Goal: Information Seeking & Learning: Learn about a topic

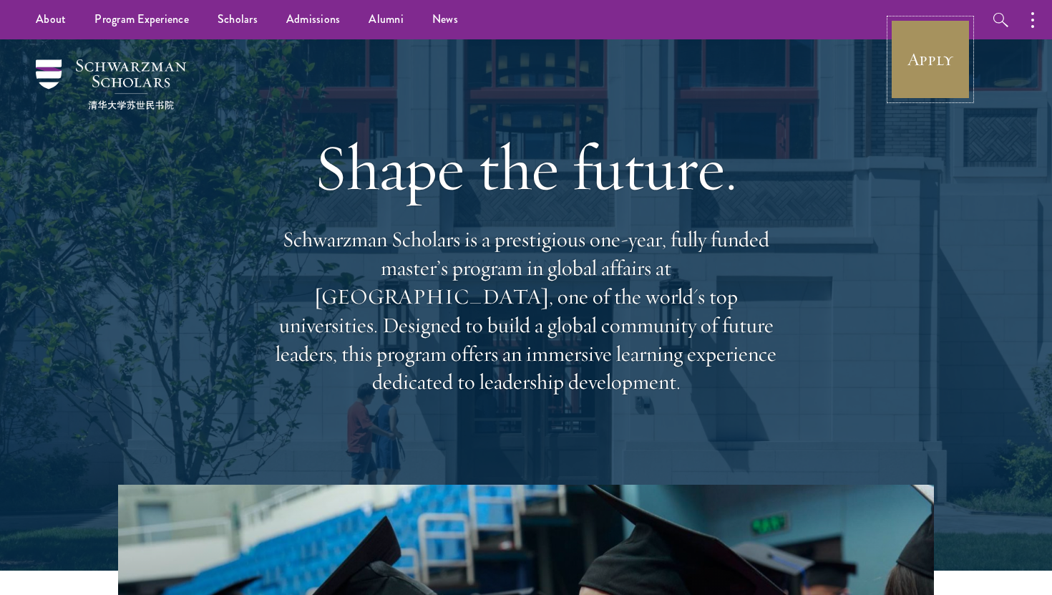
click at [950, 70] on link "Apply" at bounding box center [930, 59] width 80 height 80
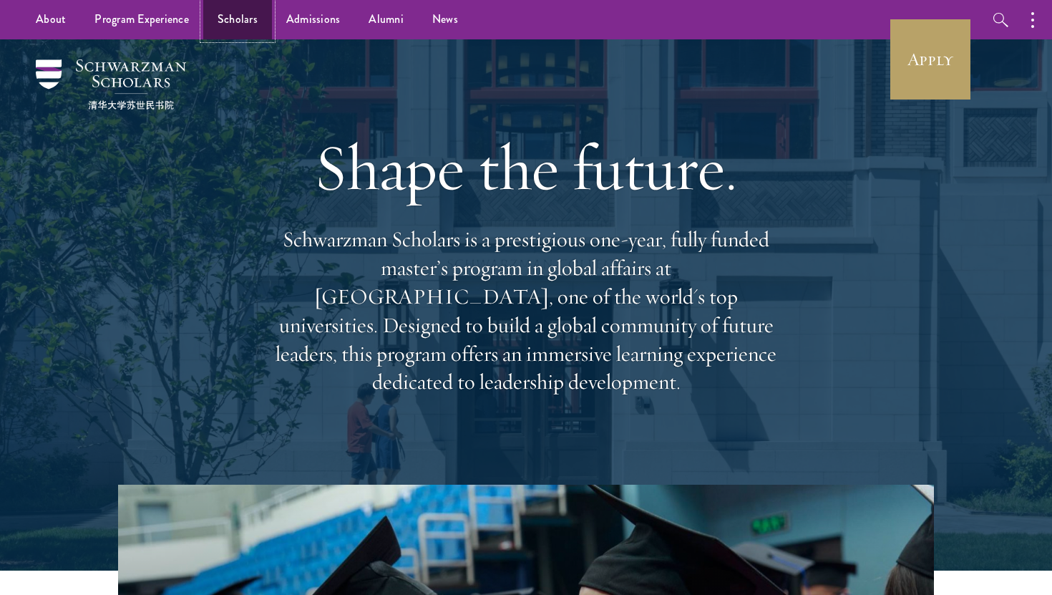
click at [230, 21] on link "Scholars" at bounding box center [237, 19] width 69 height 39
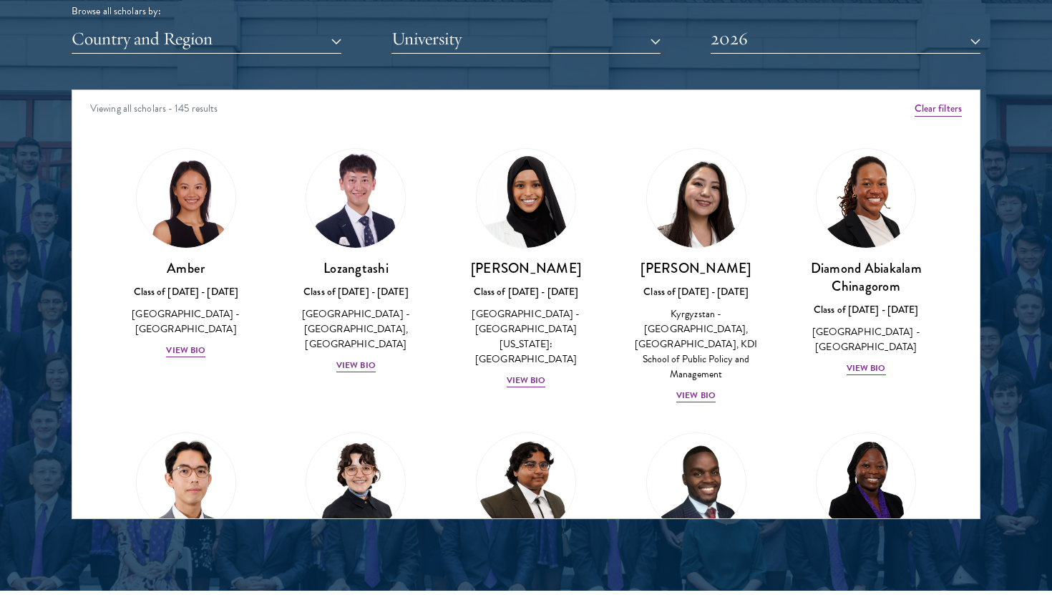
scroll to position [75, 0]
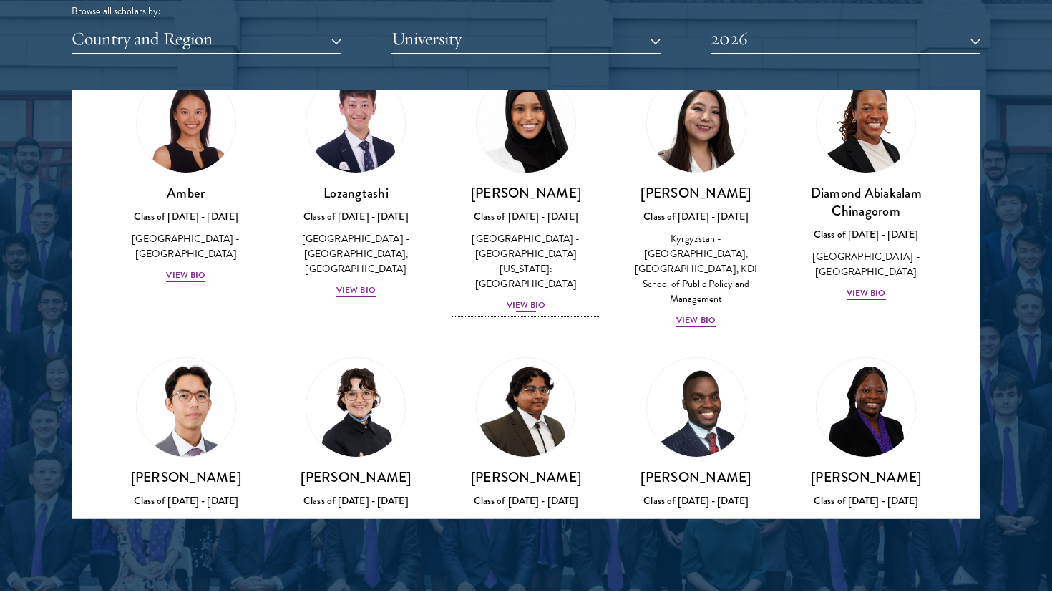
click at [530, 298] on div "View Bio" at bounding box center [526, 305] width 39 height 14
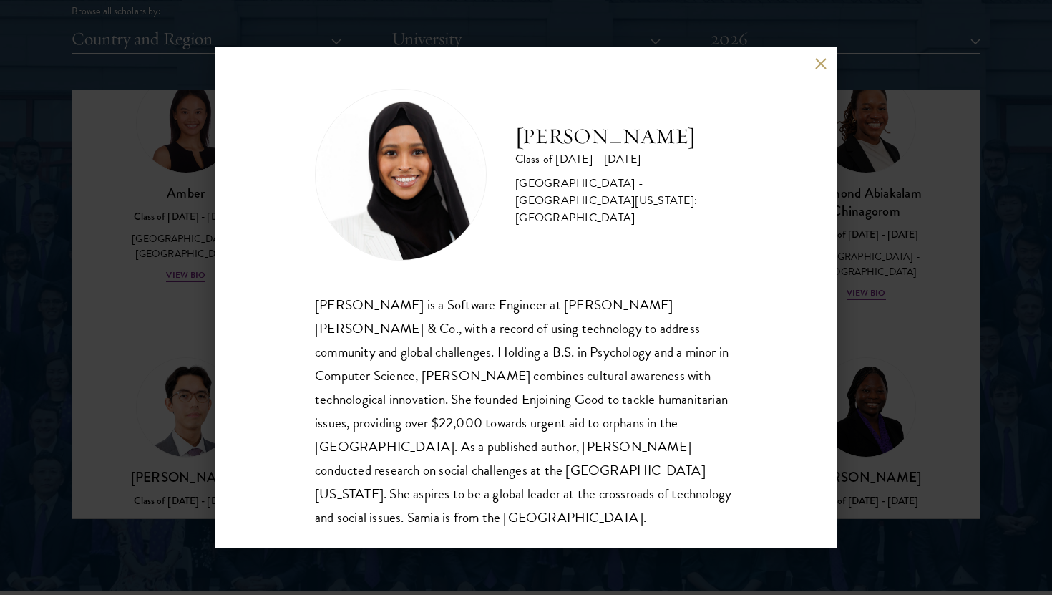
scroll to position [1816, 0]
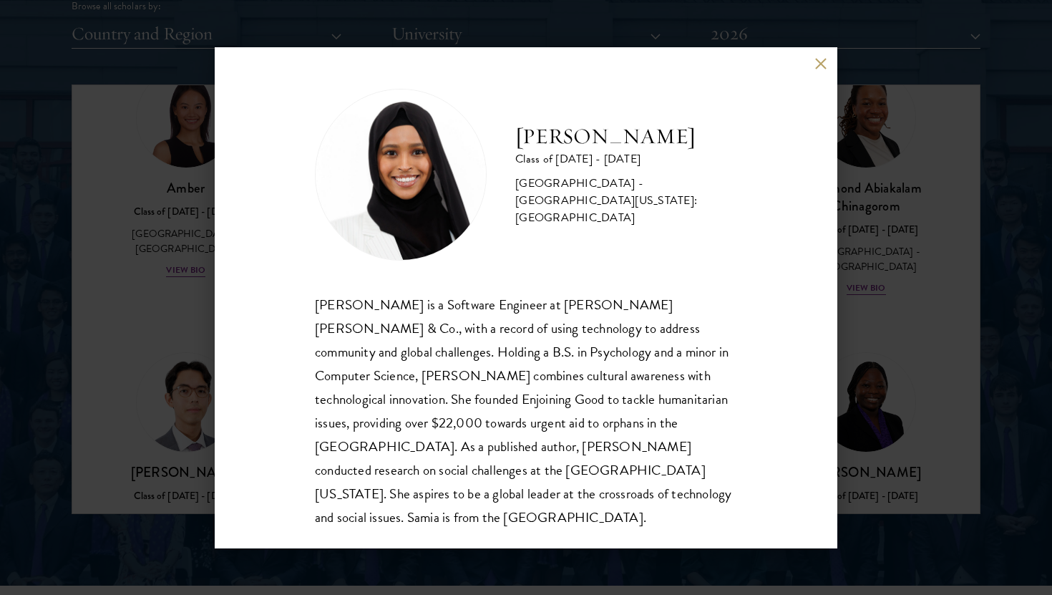
click at [987, 264] on div "[PERSON_NAME] Class of [DATE] - [DATE] [GEOGRAPHIC_DATA] - [GEOGRAPHIC_DATA][US…" at bounding box center [526, 297] width 1052 height 595
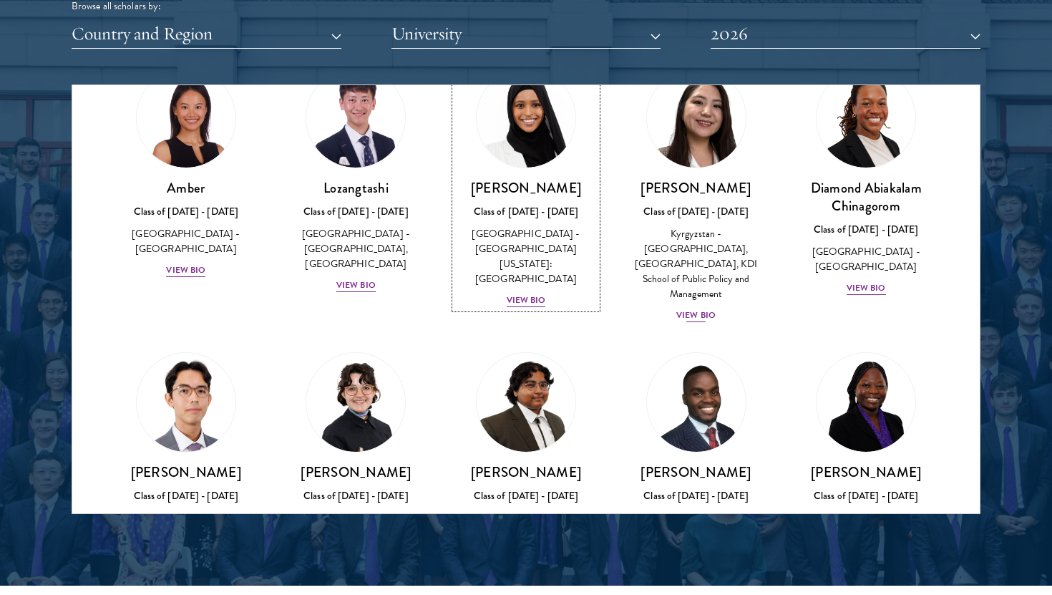
scroll to position [58, 0]
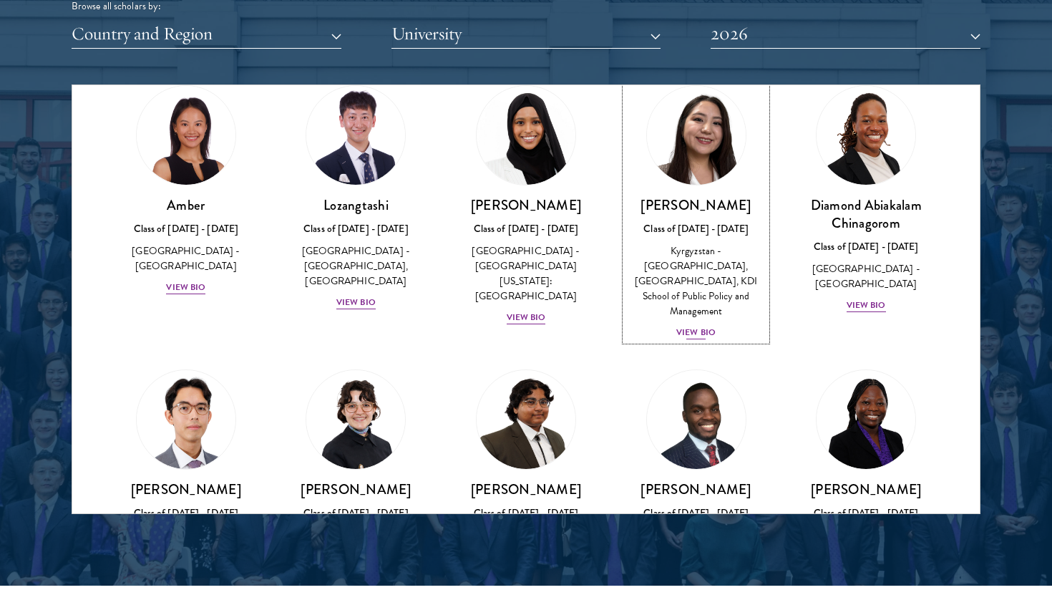
click at [698, 326] on div "View Bio" at bounding box center [695, 333] width 39 height 14
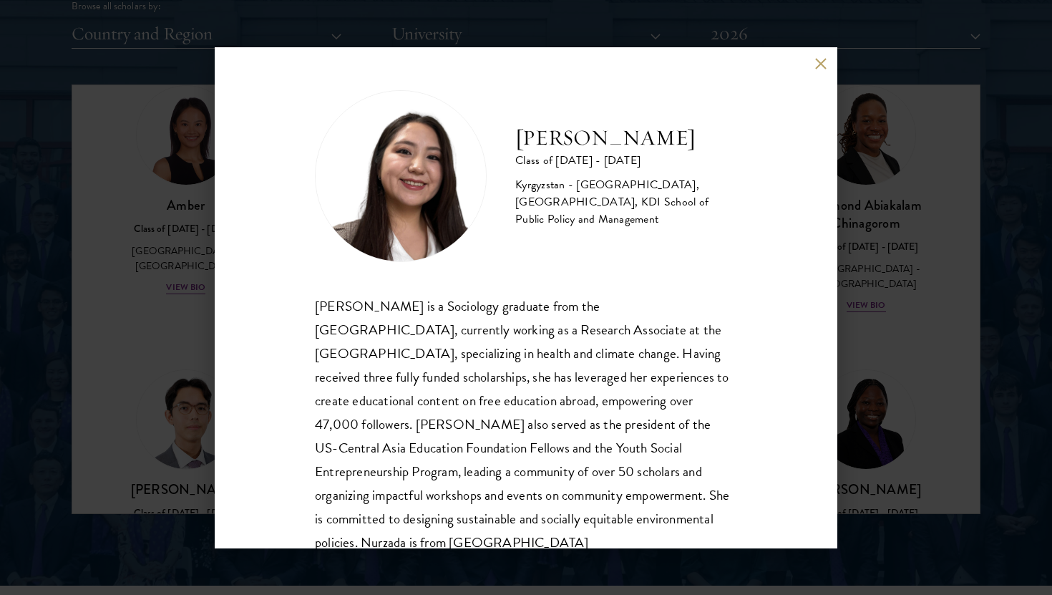
scroll to position [49, 0]
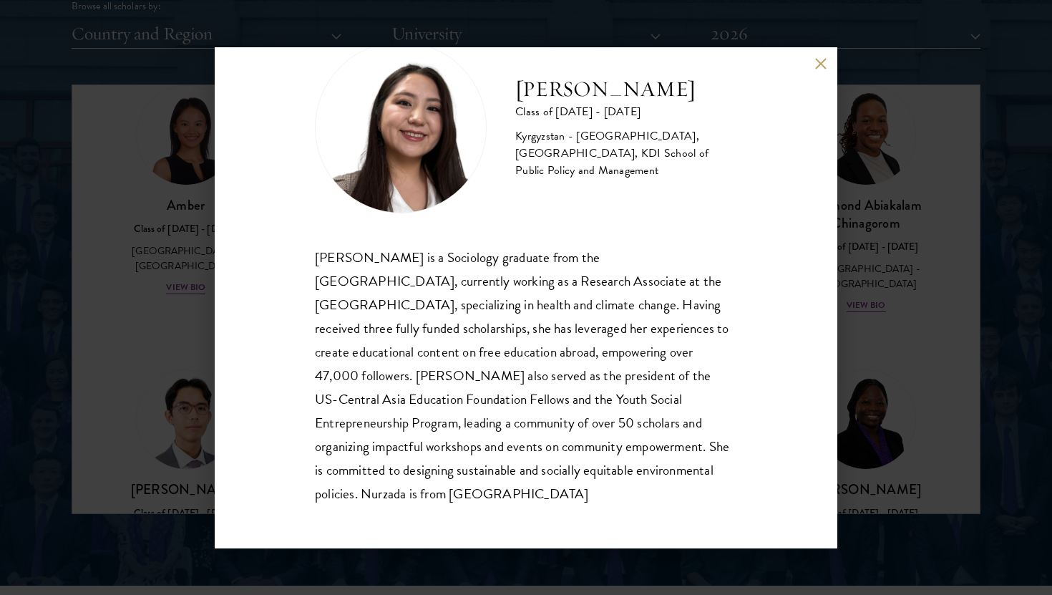
click at [924, 307] on div "Nurzada Abdivalieva Class of [DATE] - [DATE] [GEOGRAPHIC_DATA] - [GEOGRAPHIC_DA…" at bounding box center [526, 297] width 1052 height 595
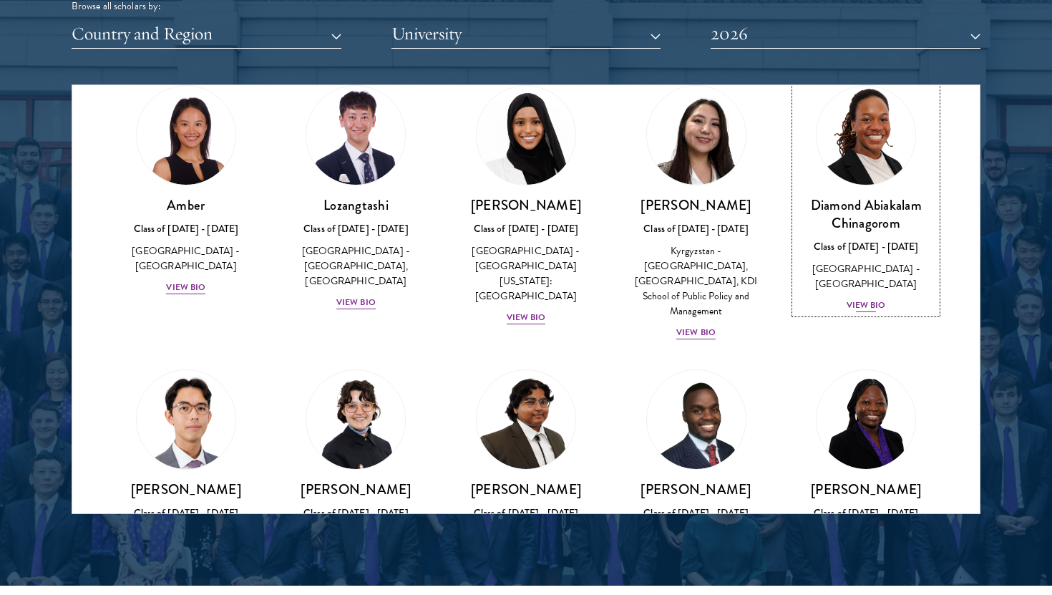
click at [870, 273] on div "[GEOGRAPHIC_DATA] - [GEOGRAPHIC_DATA]" at bounding box center [866, 276] width 142 height 30
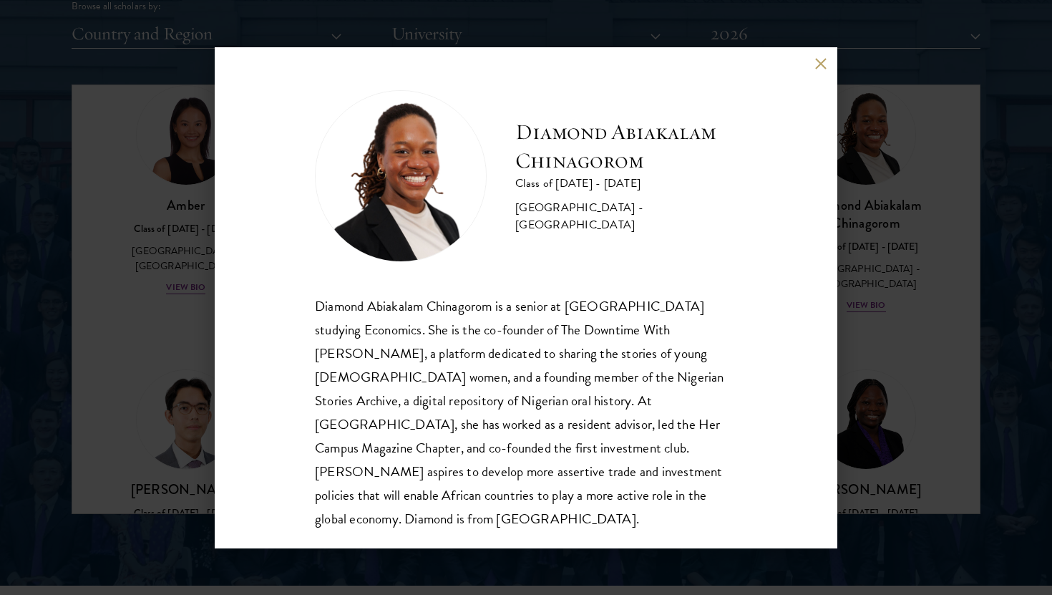
scroll to position [1, 0]
click at [855, 315] on div "Diamond Abiakalam [GEOGRAPHIC_DATA] Class of [DATE] - [DATE] [GEOGRAPHIC_DATA] …" at bounding box center [526, 297] width 1052 height 595
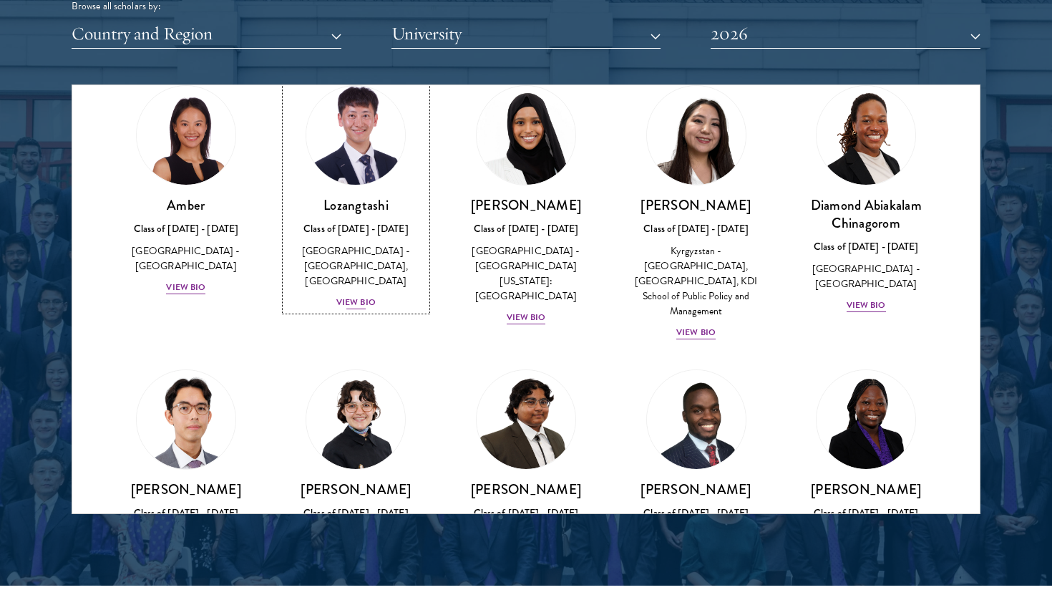
click at [348, 271] on div "[GEOGRAPHIC_DATA] - [GEOGRAPHIC_DATA], [GEOGRAPHIC_DATA]" at bounding box center [357, 265] width 142 height 45
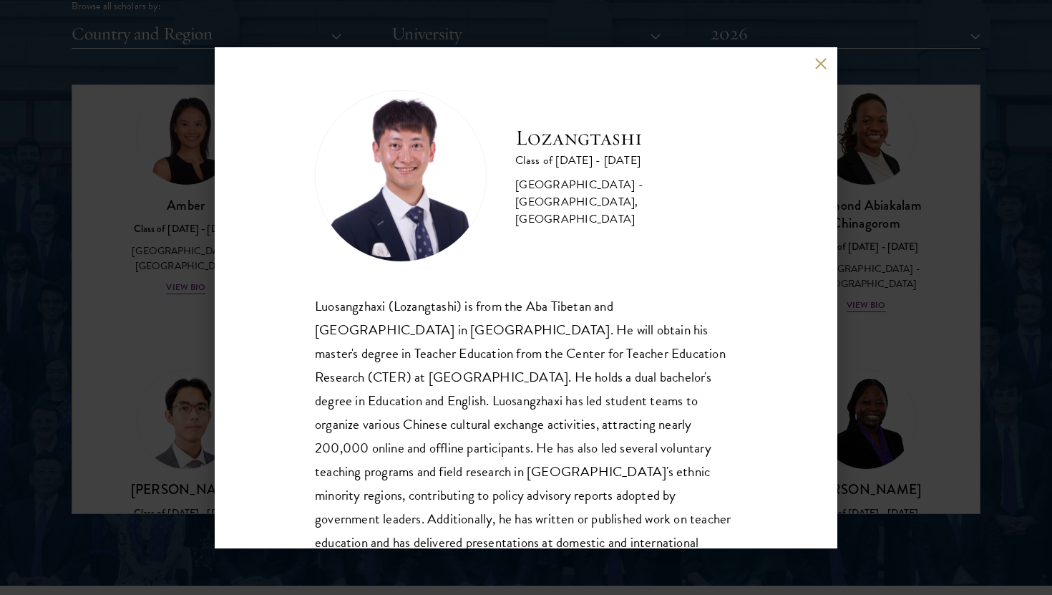
scroll to position [49, 0]
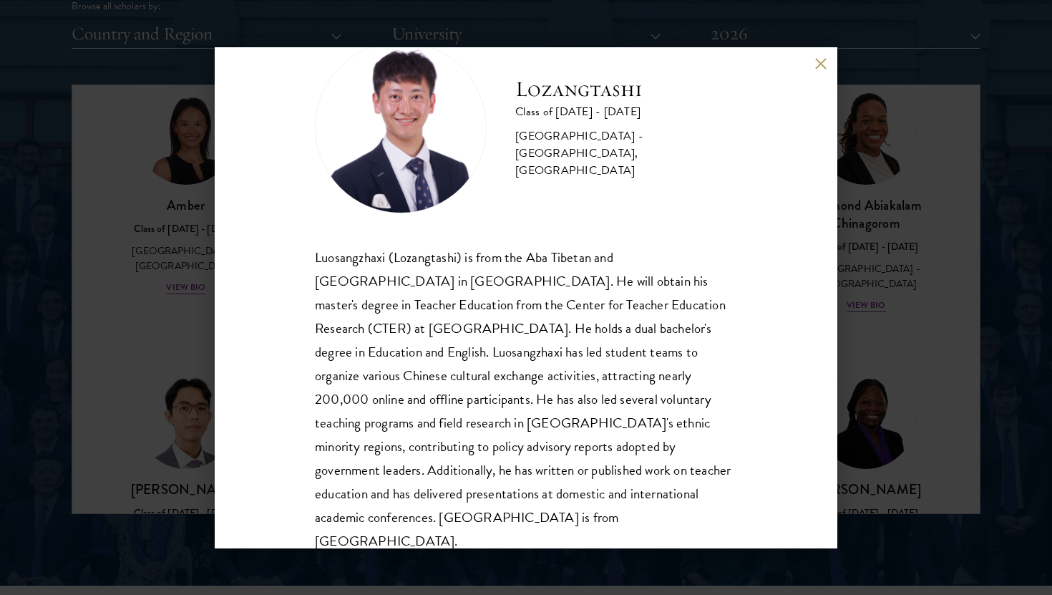
click at [947, 271] on div "Lozangtashi Class of [DATE] - [DATE] [GEOGRAPHIC_DATA] - [GEOGRAPHIC_DATA], [GE…" at bounding box center [526, 297] width 1052 height 595
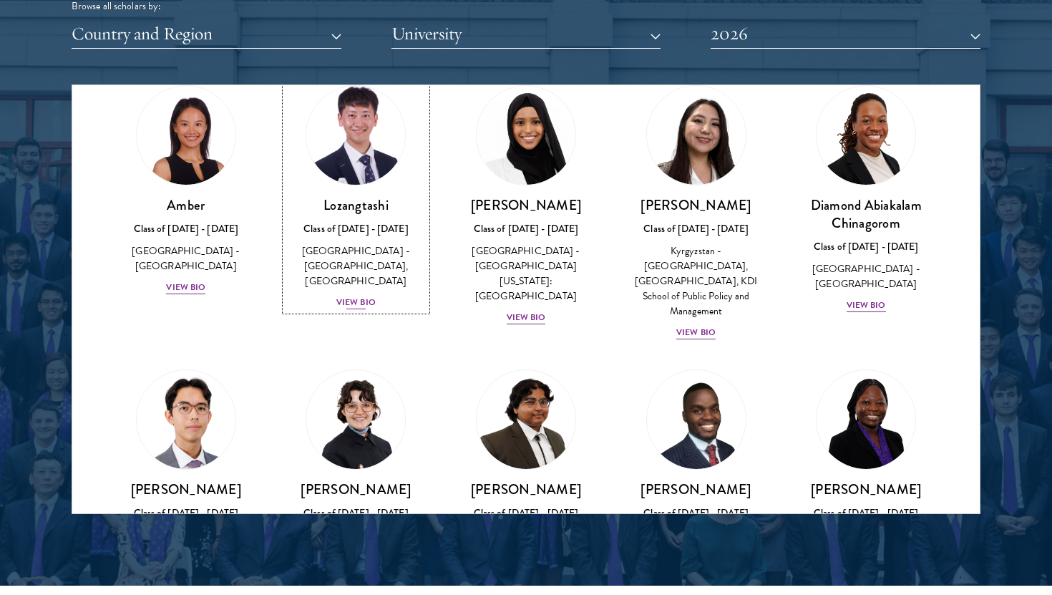
click at [351, 295] on div "Lozangtashi Class of [DATE] - [DATE] [GEOGRAPHIC_DATA] - [GEOGRAPHIC_DATA], [GE…" at bounding box center [357, 253] width 142 height 115
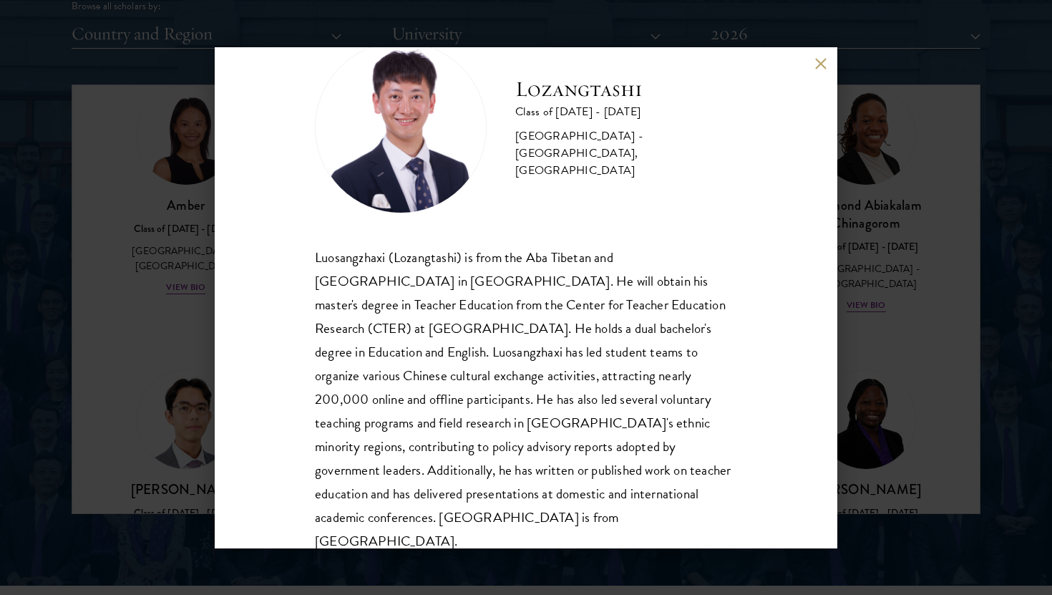
scroll to position [48, 0]
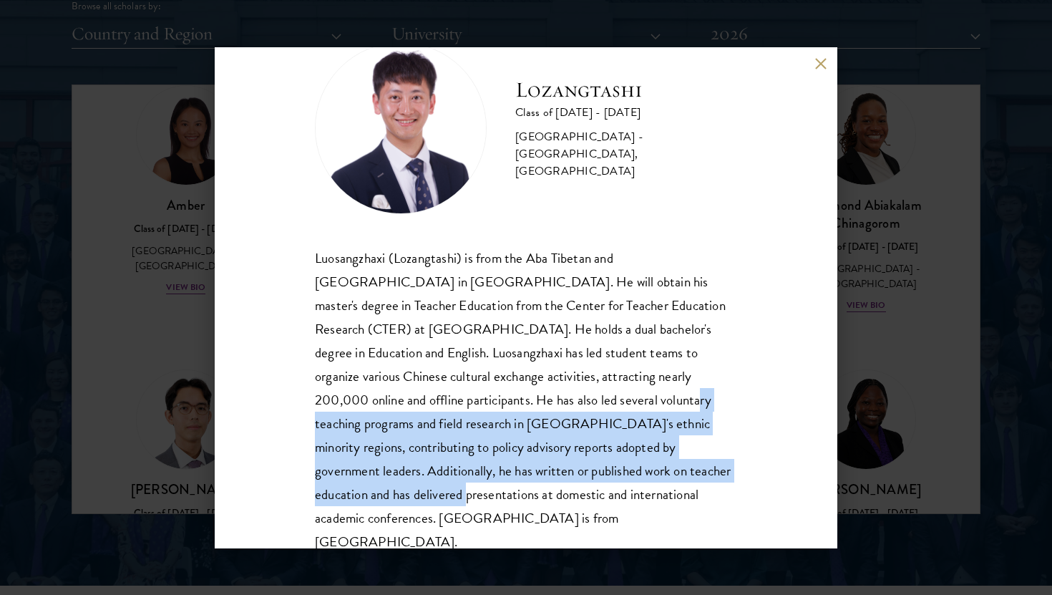
drag, startPoint x: 437, startPoint y: 401, endPoint x: 552, endPoint y: 489, distance: 145.0
click at [551, 488] on div "Luosangzhaxi (Lozangtashi) is from the Aba Tibetan and [GEOGRAPHIC_DATA] in [GE…" at bounding box center [526, 400] width 422 height 308
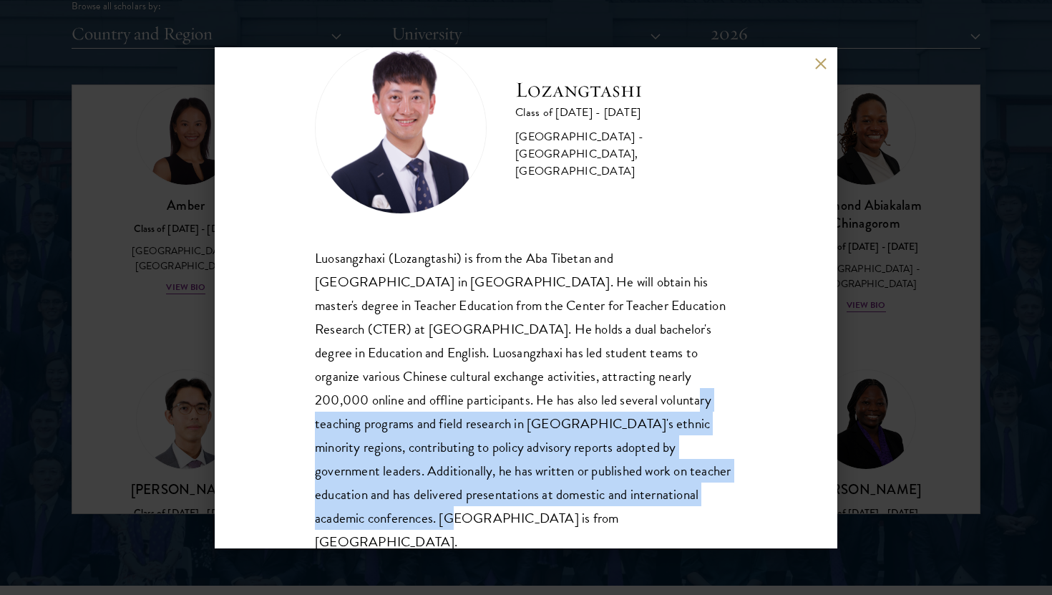
click at [552, 489] on div "Luosangzhaxi (Lozangtashi) is from the Aba Tibetan and [GEOGRAPHIC_DATA] in [GE…" at bounding box center [526, 400] width 422 height 308
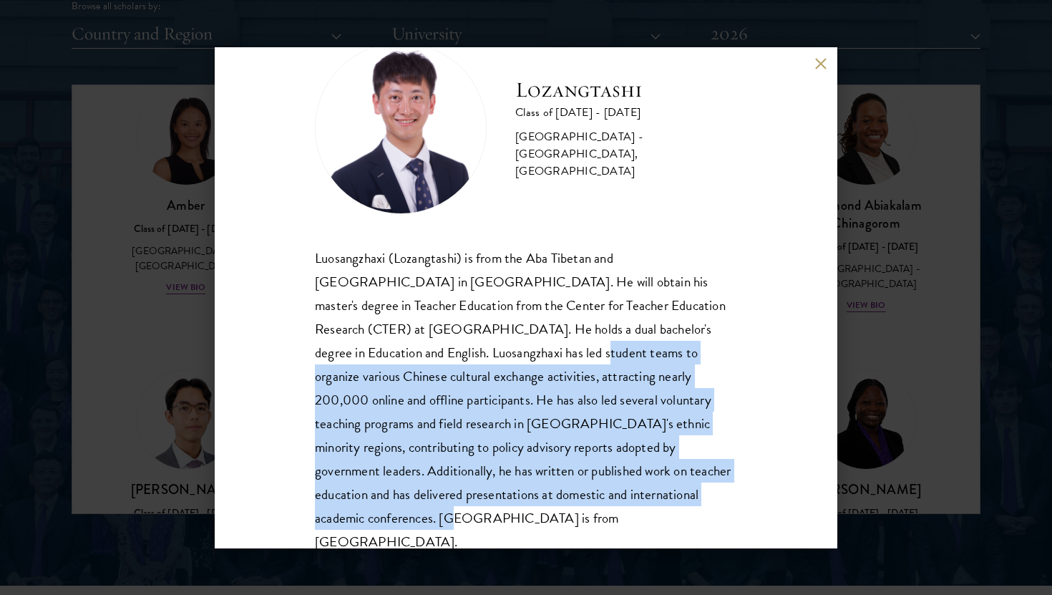
drag, startPoint x: 550, startPoint y: 500, endPoint x: 391, endPoint y: 354, distance: 216.3
click at [391, 354] on div "Luosangzhaxi (Lozangtashi) is from the Aba Tibetan and [GEOGRAPHIC_DATA] in [GE…" at bounding box center [526, 400] width 422 height 308
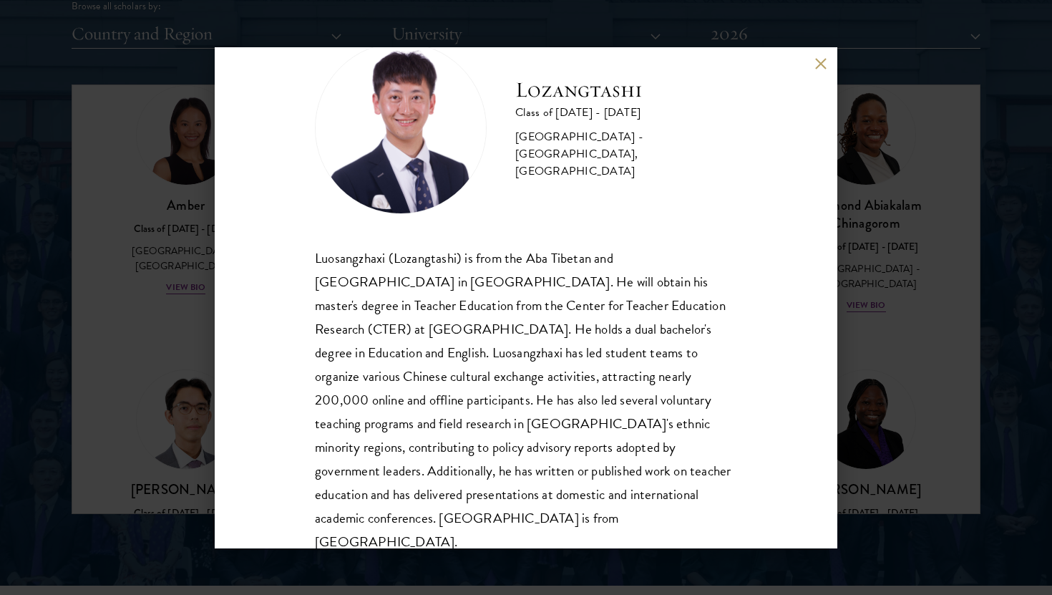
click at [162, 329] on div "Lozangtashi Class of [DATE] - [DATE] [GEOGRAPHIC_DATA] - [GEOGRAPHIC_DATA], [GE…" at bounding box center [526, 297] width 1052 height 595
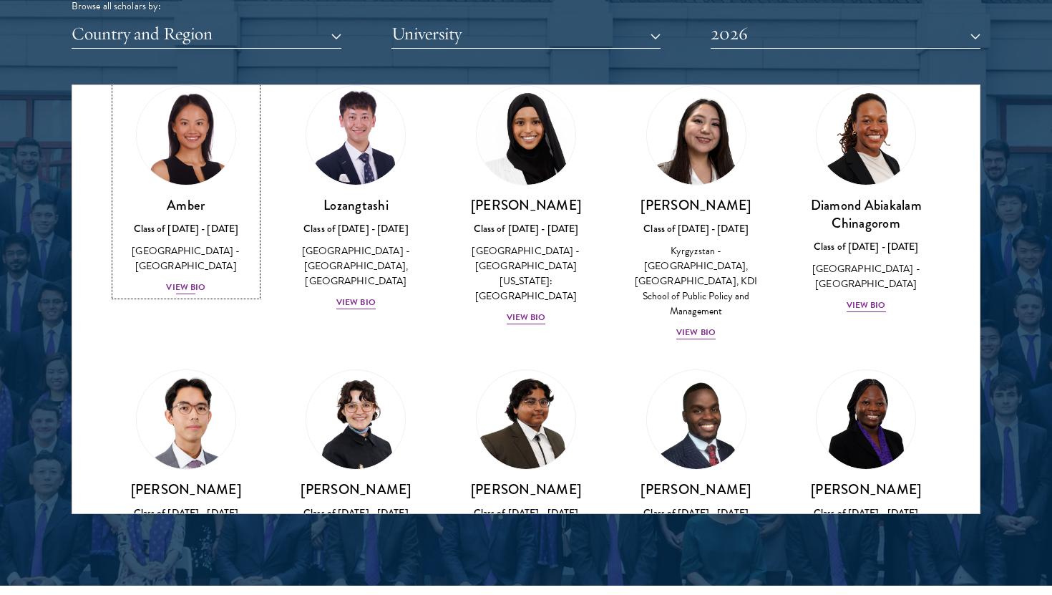
click at [175, 226] on div "Class of [DATE] - [DATE]" at bounding box center [186, 228] width 142 height 15
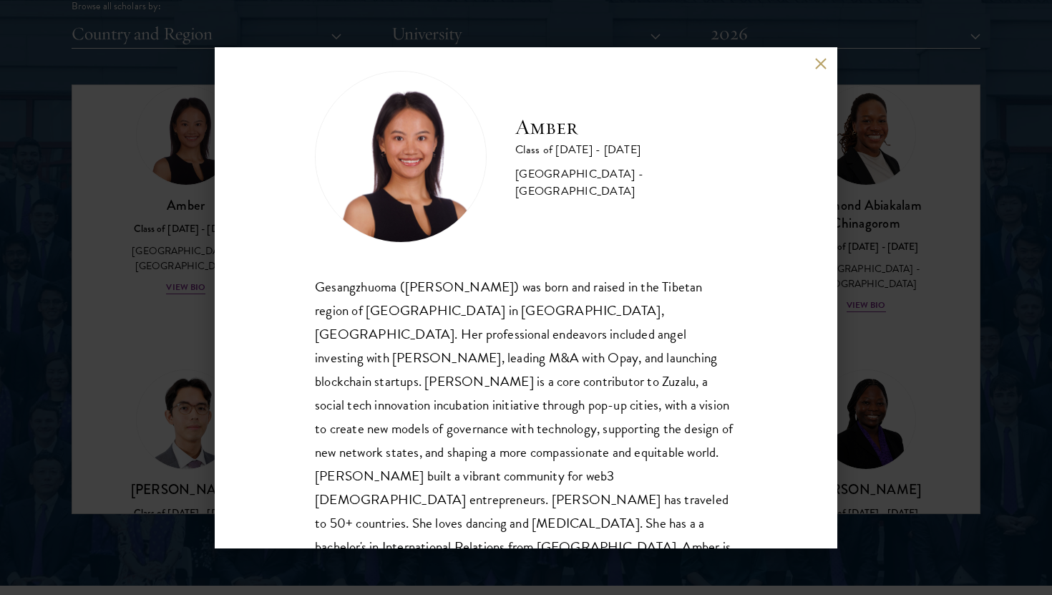
scroll to position [25, 0]
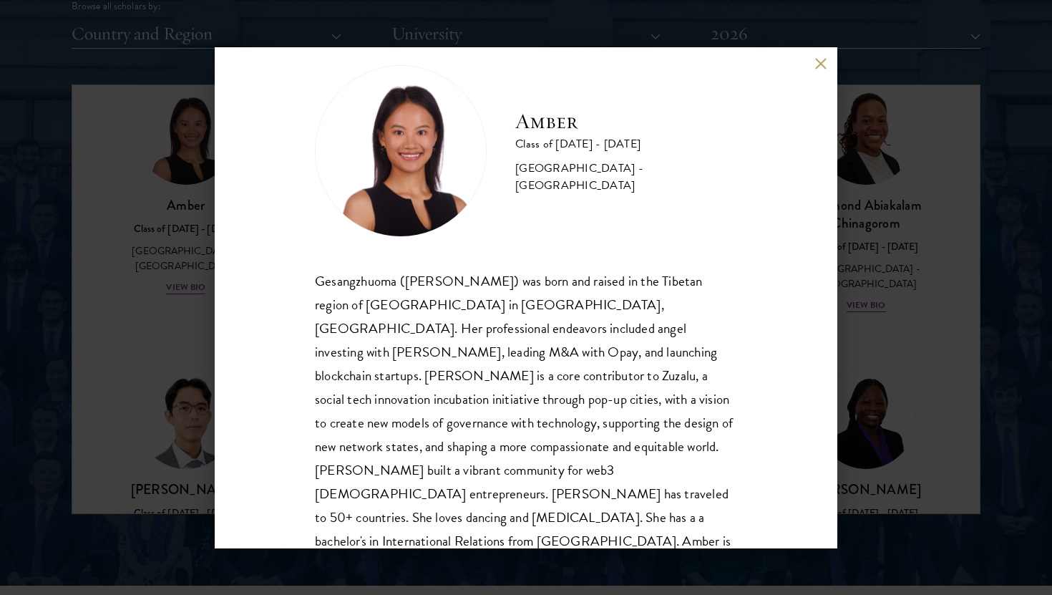
click at [168, 448] on div "Amber Class of [DATE] - [DATE] [GEOGRAPHIC_DATA] - [GEOGRAPHIC_DATA] Gesangzhuo…" at bounding box center [526, 297] width 1052 height 595
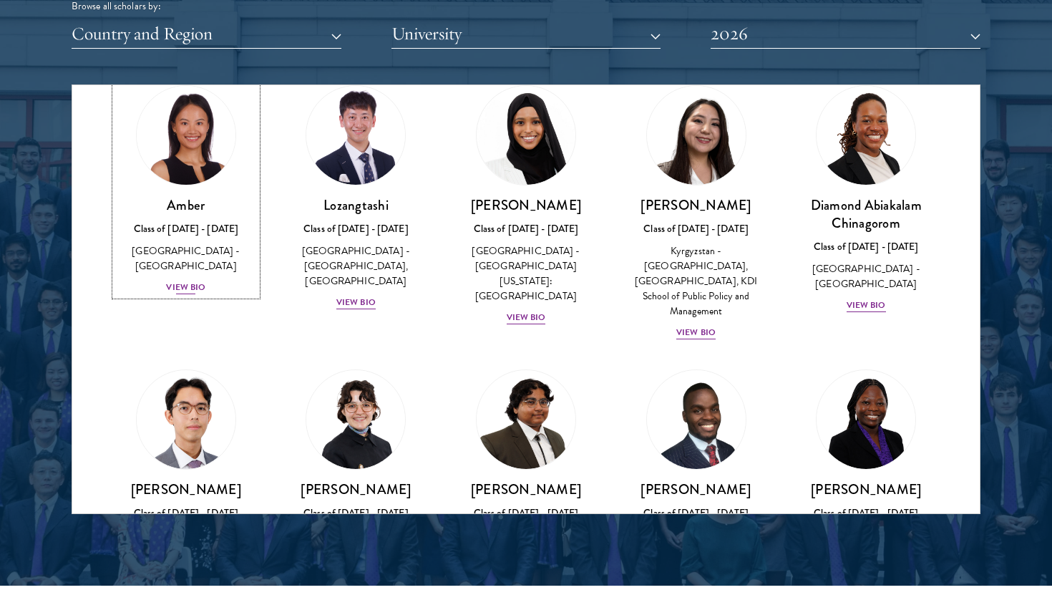
click at [183, 203] on h3 "Amber" at bounding box center [186, 205] width 142 height 18
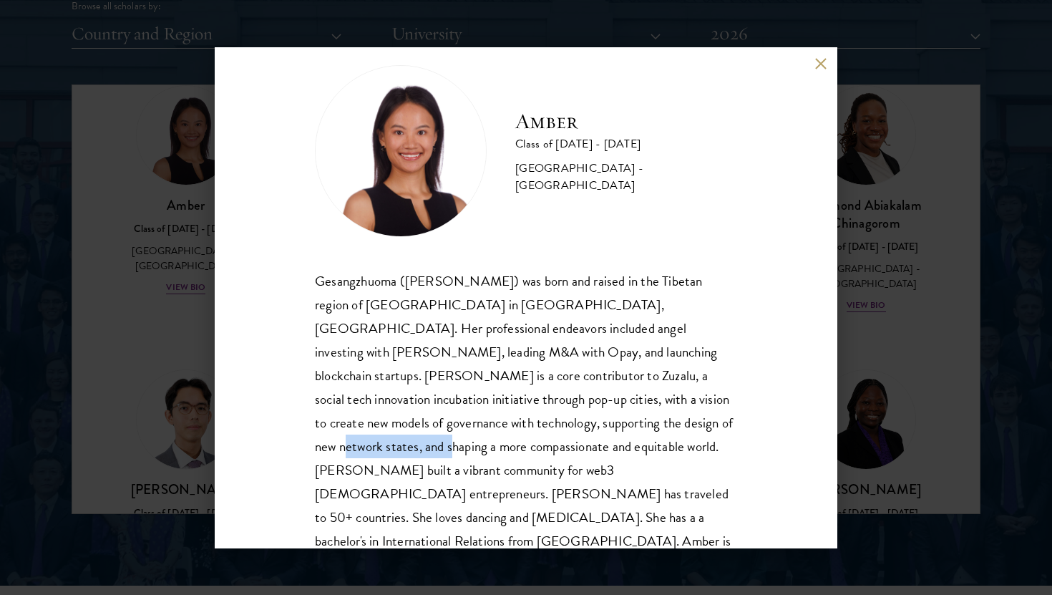
drag, startPoint x: 415, startPoint y: 416, endPoint x: 527, endPoint y: 439, distance: 114.0
click at [527, 437] on div "Gesangzhuoma ([PERSON_NAME]) was born and raised in the Tibetan region of [GEOG…" at bounding box center [526, 423] width 422 height 308
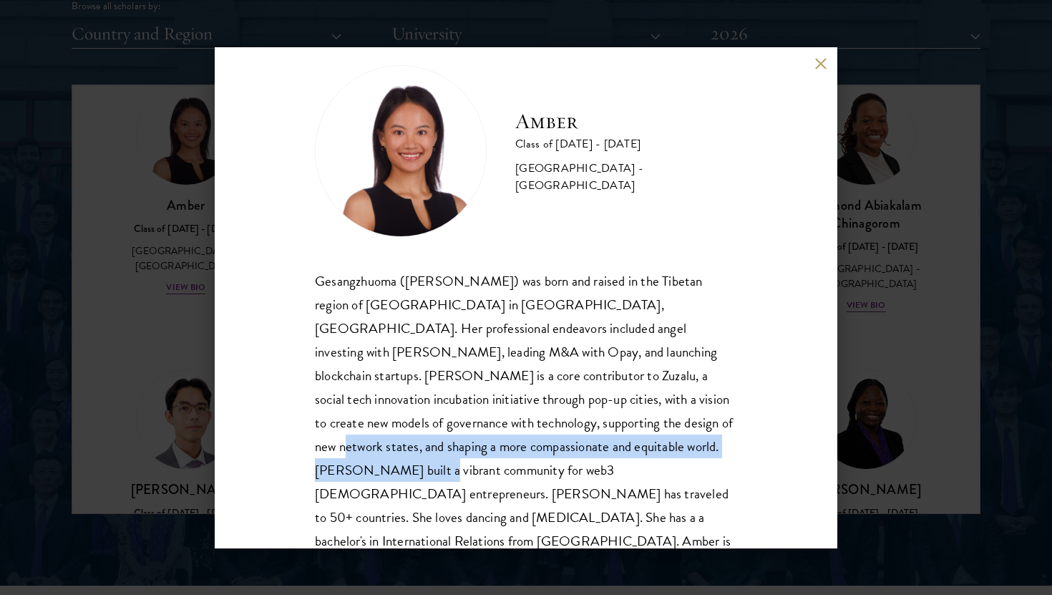
click at [527, 439] on div "Gesangzhuoma ([PERSON_NAME]) was born and raised in the Tibetan region of [GEOG…" at bounding box center [526, 423] width 422 height 308
